Goal: Transaction & Acquisition: Download file/media

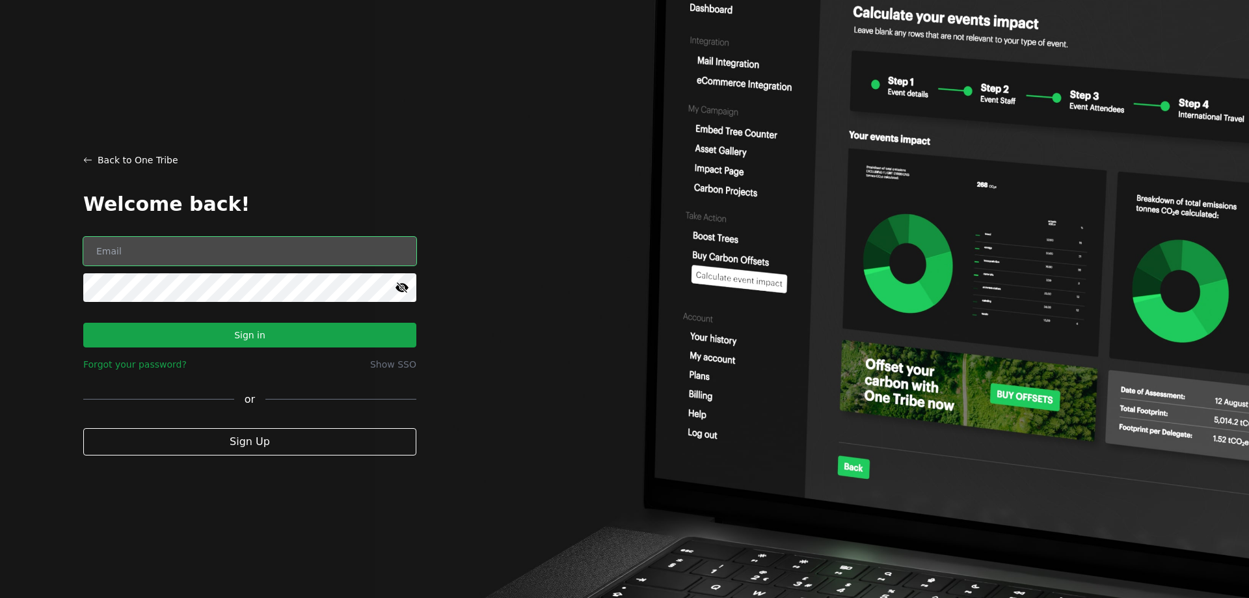
type input "[PERSON_NAME][EMAIL_ADDRESS][DOMAIN_NAME]"
click at [254, 333] on button "Sign in" at bounding box center [249, 335] width 333 height 25
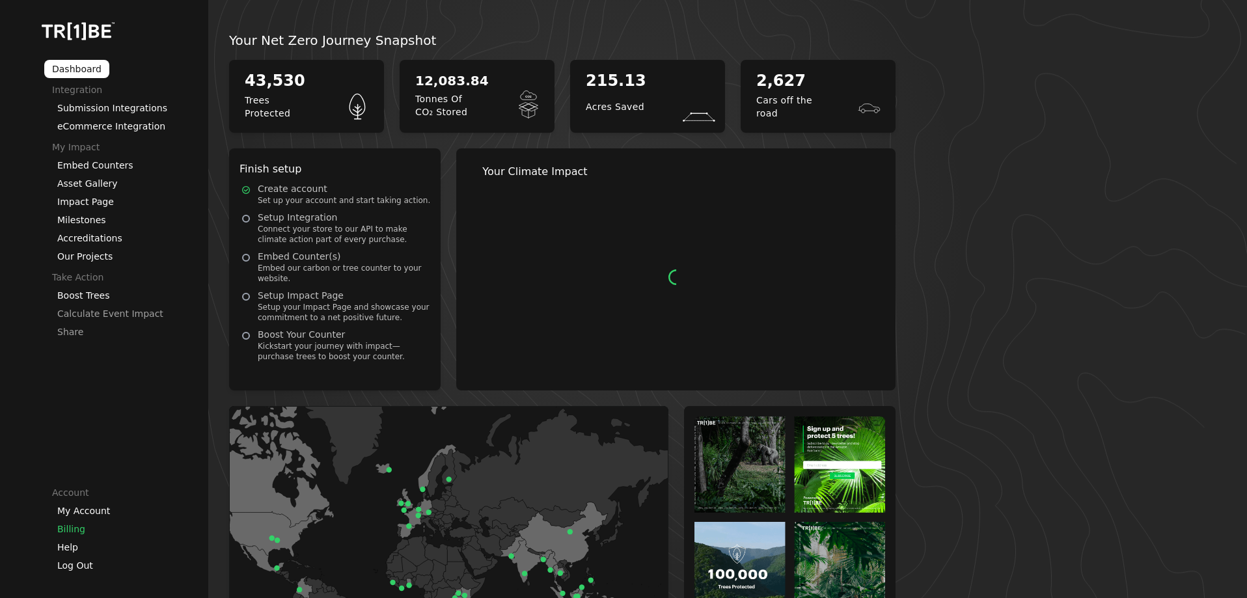
click at [67, 531] on link "Billing" at bounding box center [71, 529] width 28 height 10
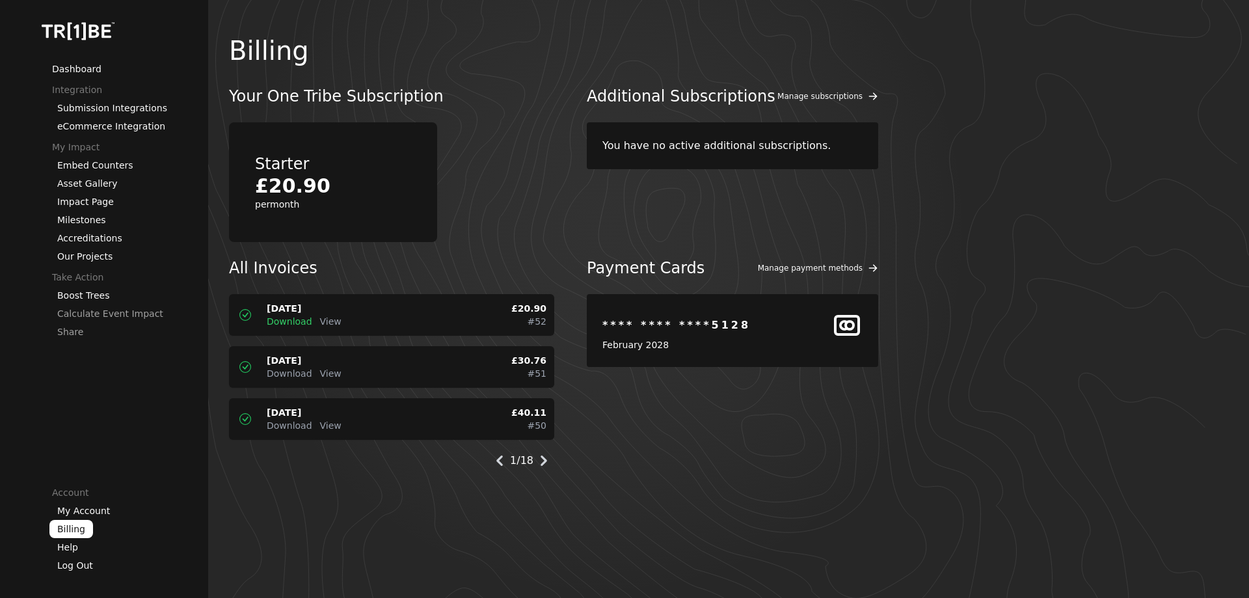
click at [290, 324] on span "Download" at bounding box center [290, 321] width 46 height 10
